Goal: Transaction & Acquisition: Download file/media

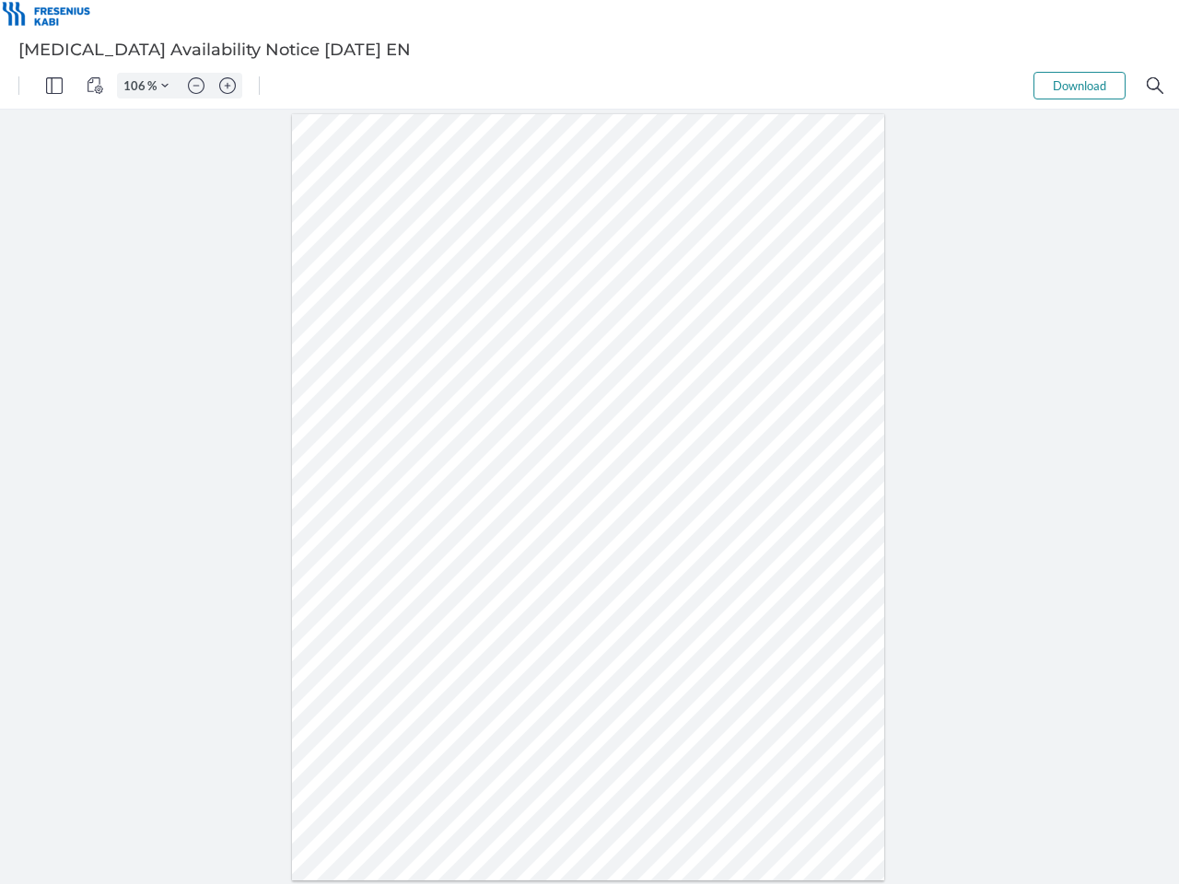
click at [54, 86] on img "Panel" at bounding box center [54, 85] width 17 height 17
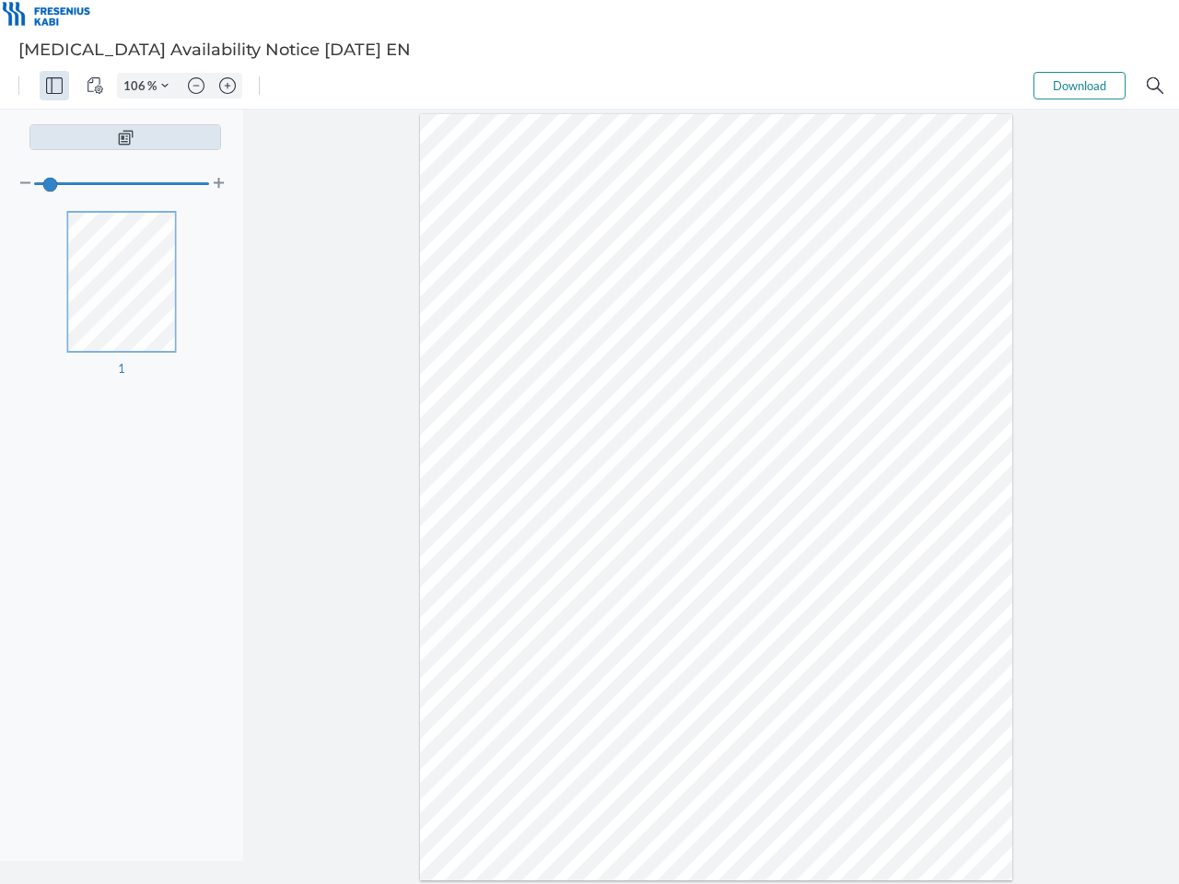
click at [95, 86] on img "View Controls" at bounding box center [95, 85] width 17 height 17
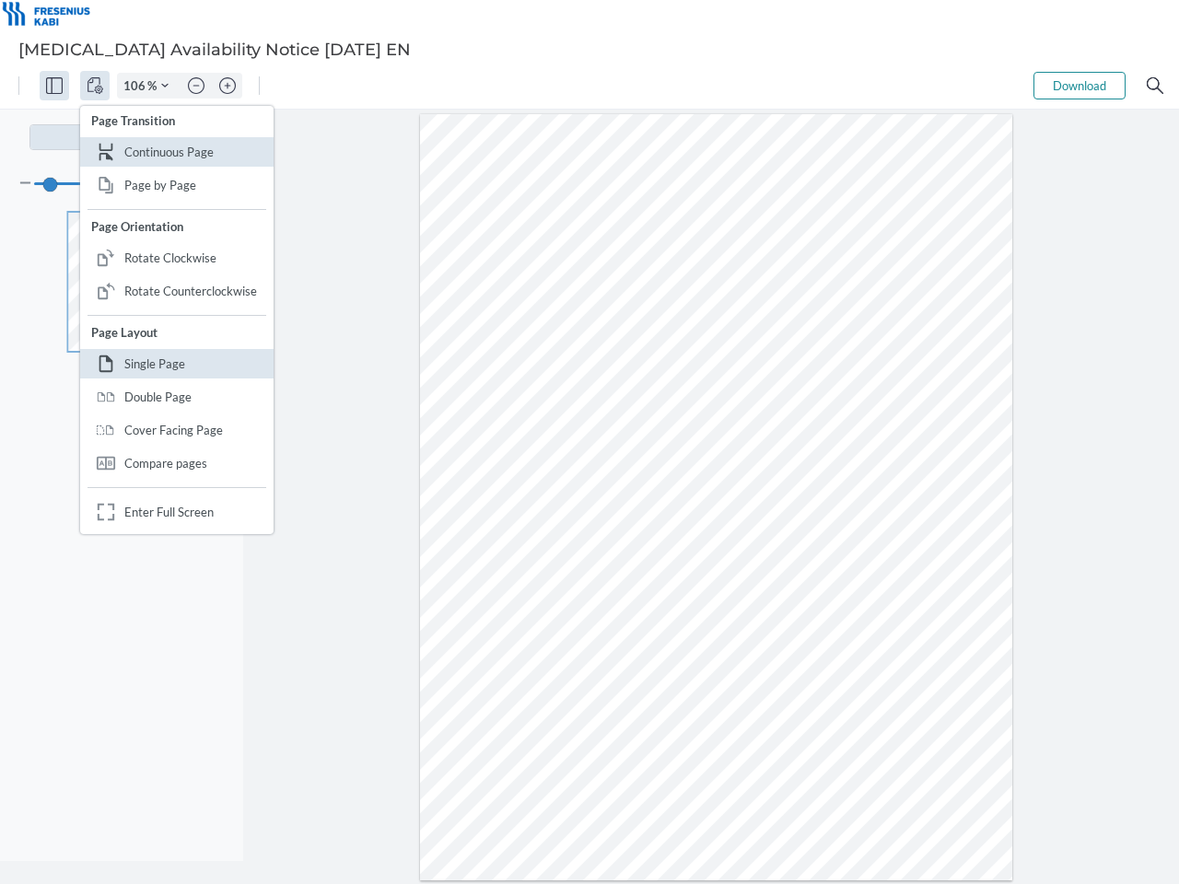
click at [137, 86] on input "106" at bounding box center [132, 85] width 29 height 17
click at [165, 86] on img "Zoom Controls" at bounding box center [164, 85] width 7 height 7
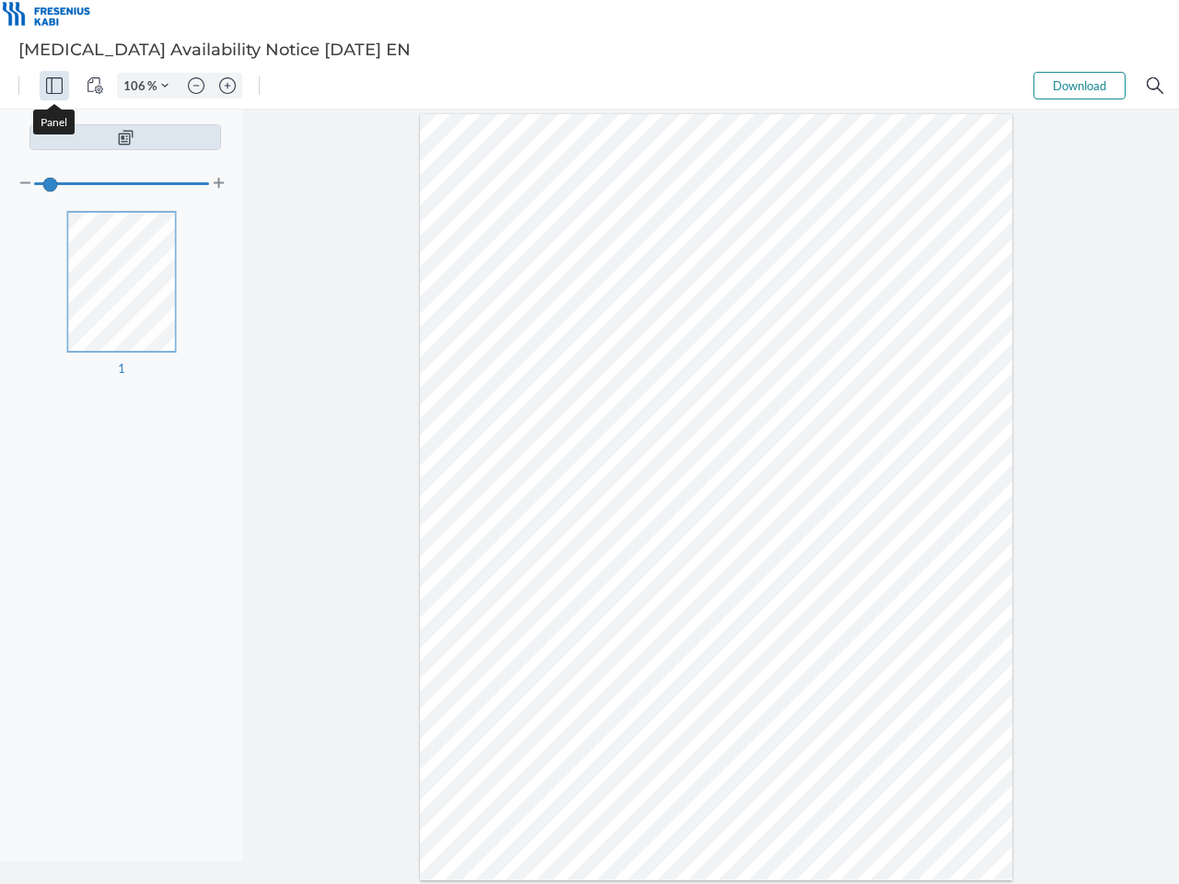
click at [196, 86] on img "Zoom out" at bounding box center [196, 85] width 17 height 17
click at [228, 86] on img "Zoom in" at bounding box center [227, 85] width 17 height 17
type input "106"
click at [1080, 86] on button "Download" at bounding box center [1080, 86] width 92 height 28
click at [1155, 86] on img "Search" at bounding box center [1155, 85] width 17 height 17
